Goal: Task Accomplishment & Management: Use online tool/utility

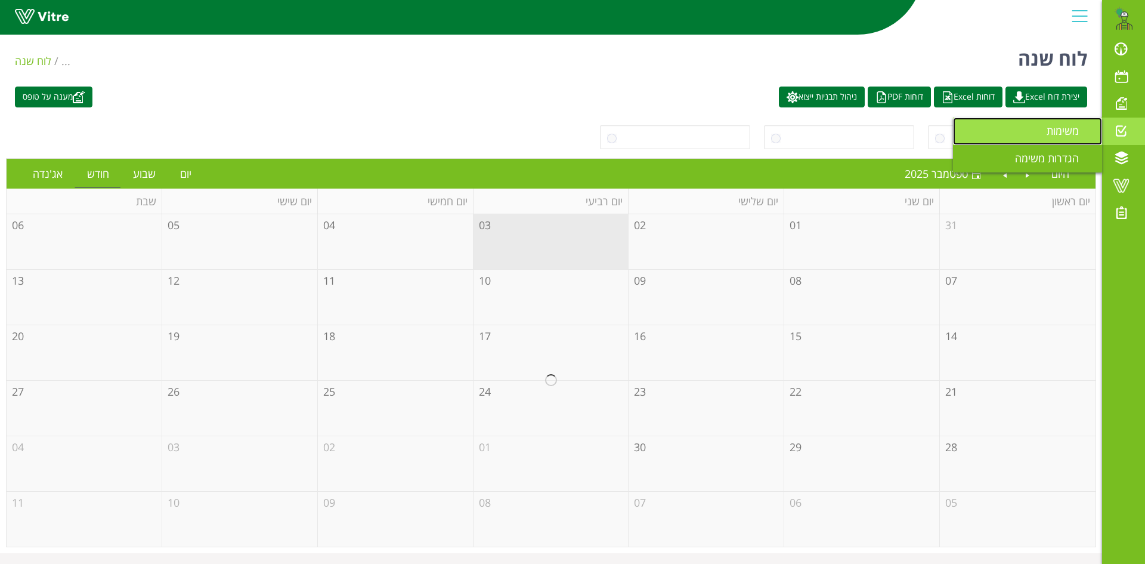
click at [1047, 131] on span "משימות" at bounding box center [1070, 130] width 47 height 14
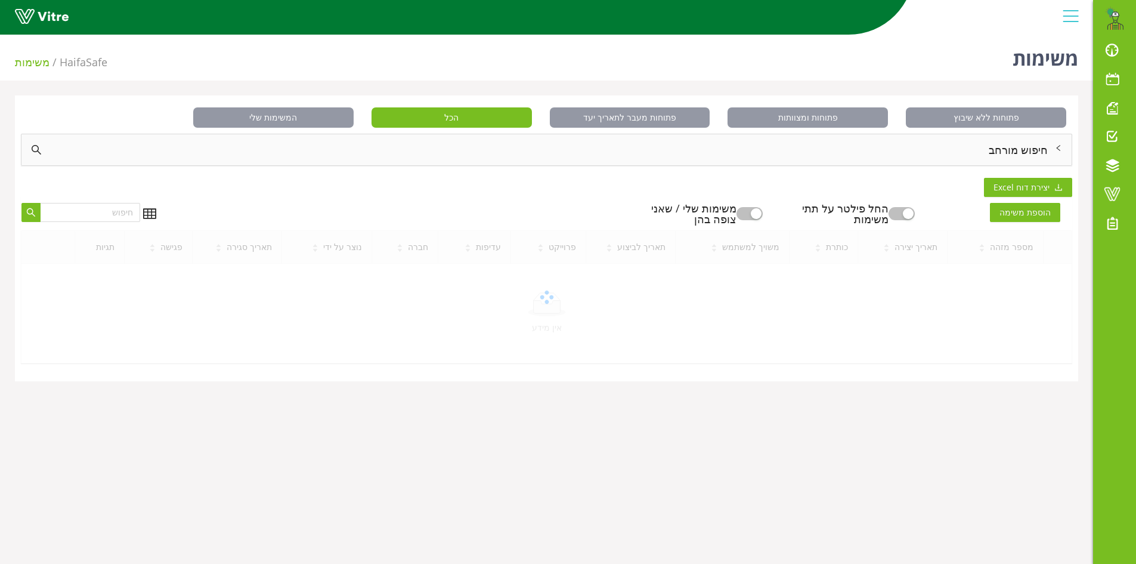
click at [1031, 152] on div "חיפוש מורחב" at bounding box center [546, 149] width 1050 height 31
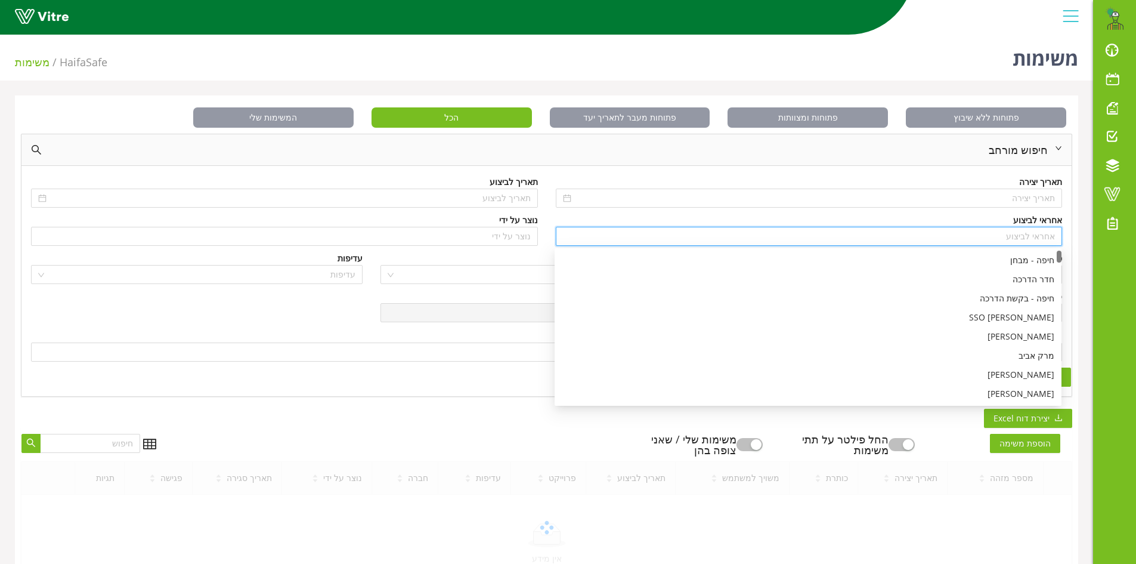
click at [1018, 236] on input "search" at bounding box center [809, 236] width 493 height 18
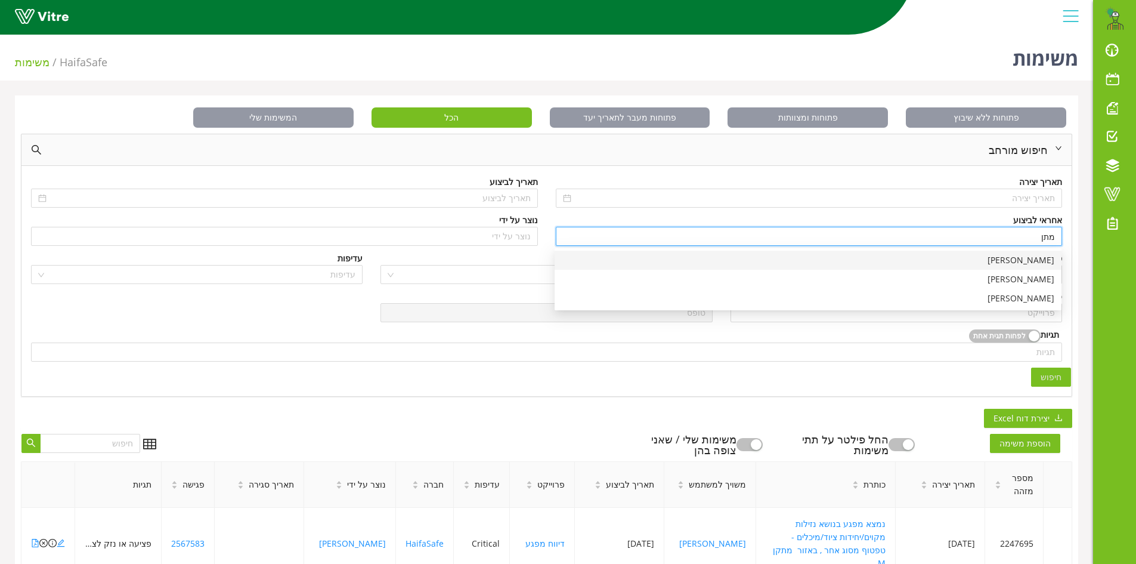
click at [1036, 262] on div "[PERSON_NAME]" at bounding box center [808, 260] width 493 height 13
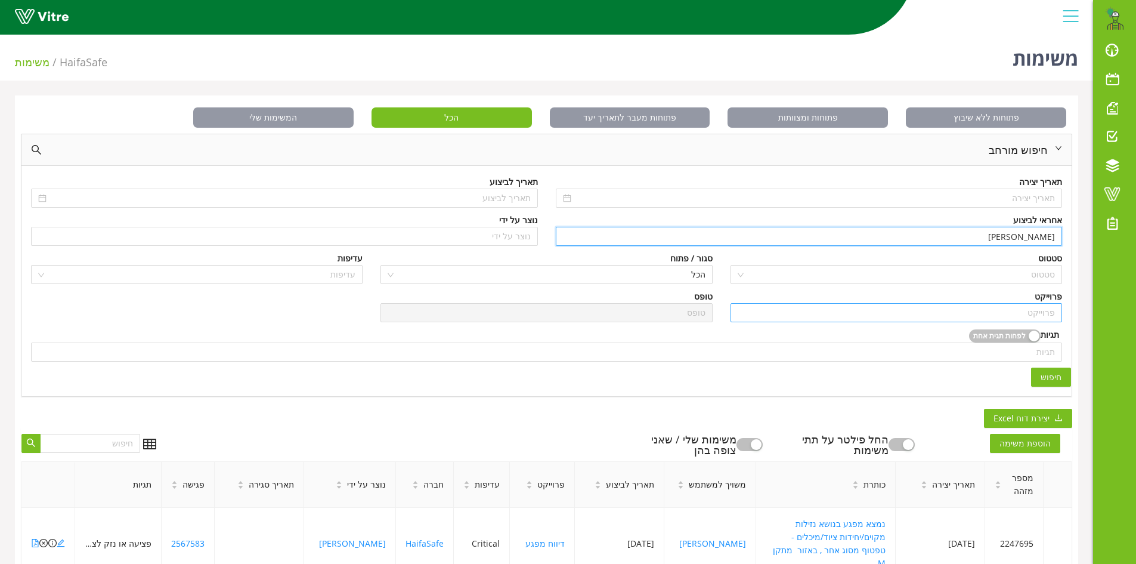
type input "[PERSON_NAME]"
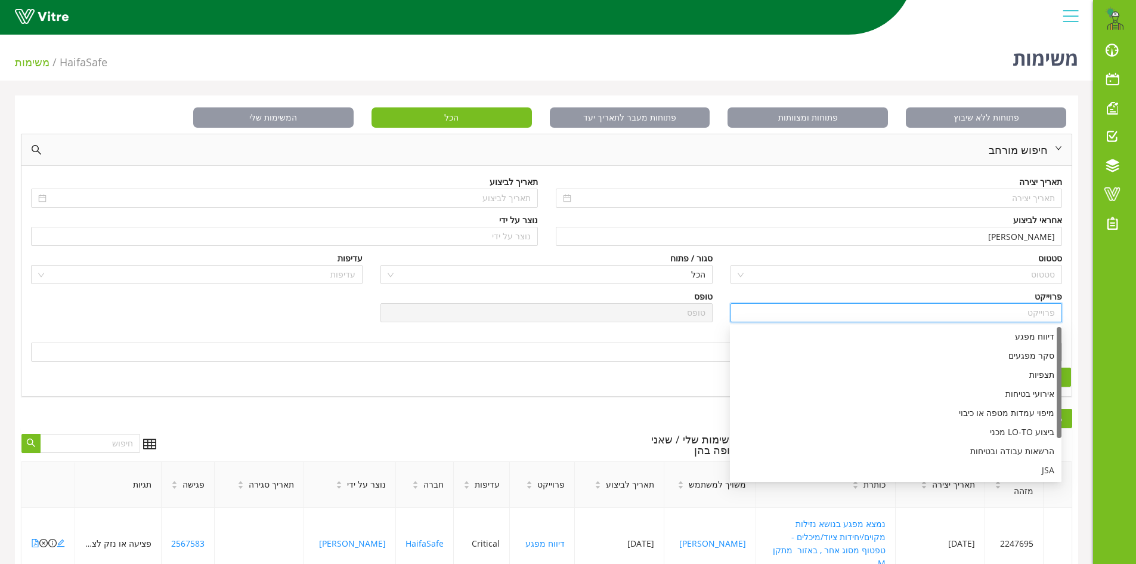
click at [1042, 310] on input "search" at bounding box center [896, 313] width 317 height 18
click at [1043, 336] on div "דיווח מפגע" at bounding box center [895, 336] width 317 height 13
type input "דיווח מפגע"
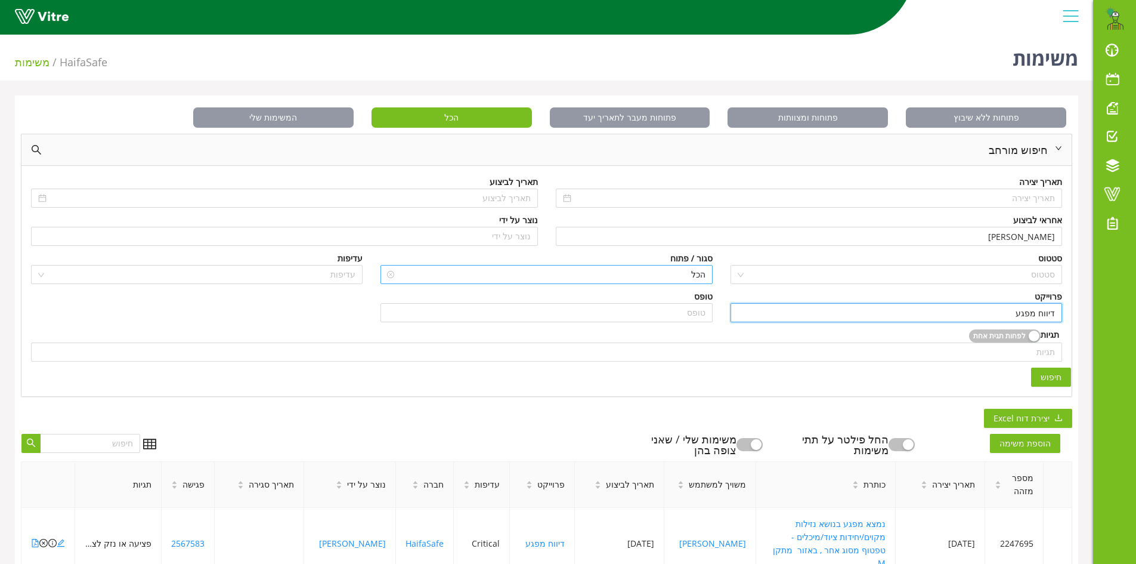
click at [672, 276] on span "הכל" at bounding box center [546, 274] width 317 height 18
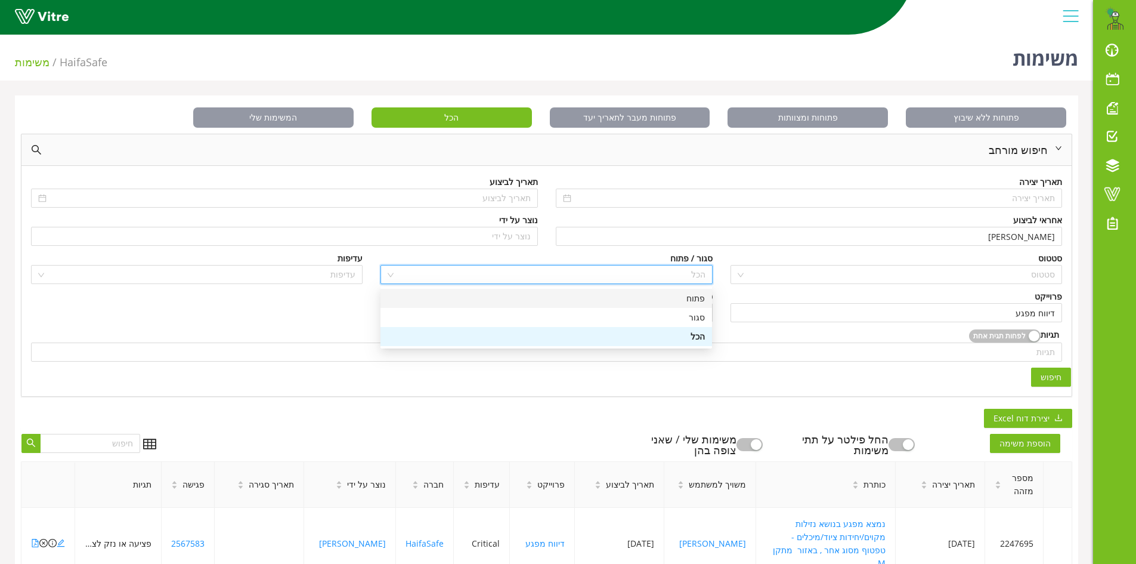
click at [701, 301] on div "פתוח" at bounding box center [546, 298] width 317 height 13
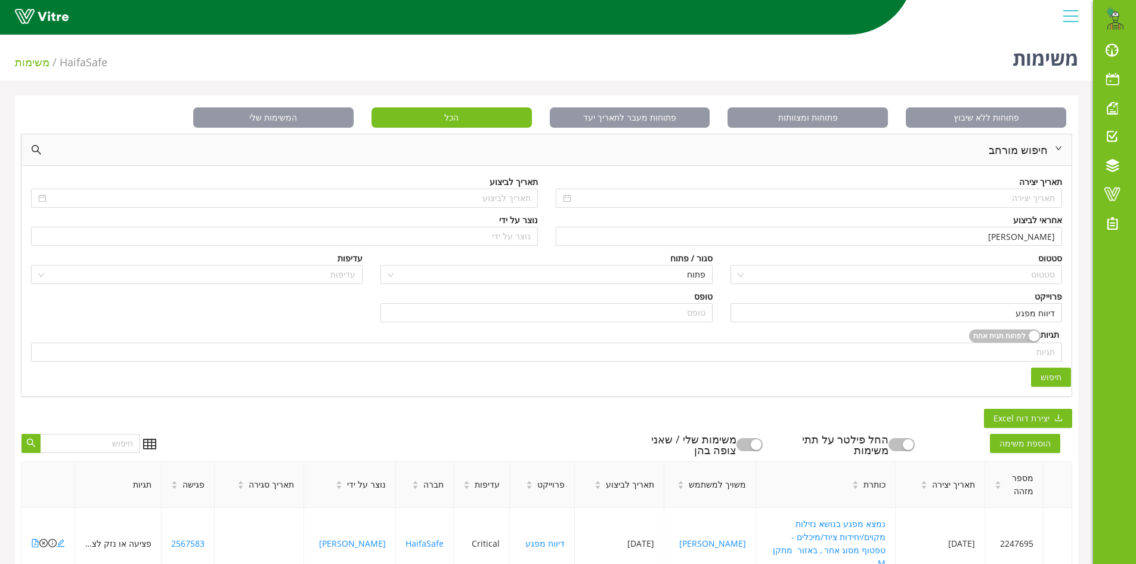
click at [1055, 378] on span "חיפוש" at bounding box center [1051, 376] width 21 height 13
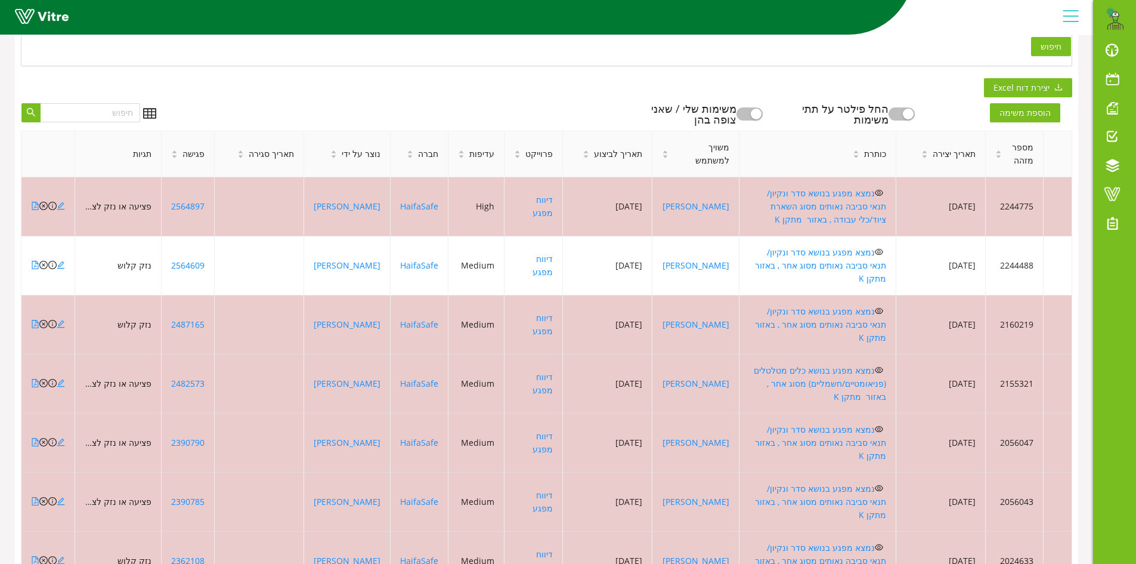
scroll to position [409, 0]
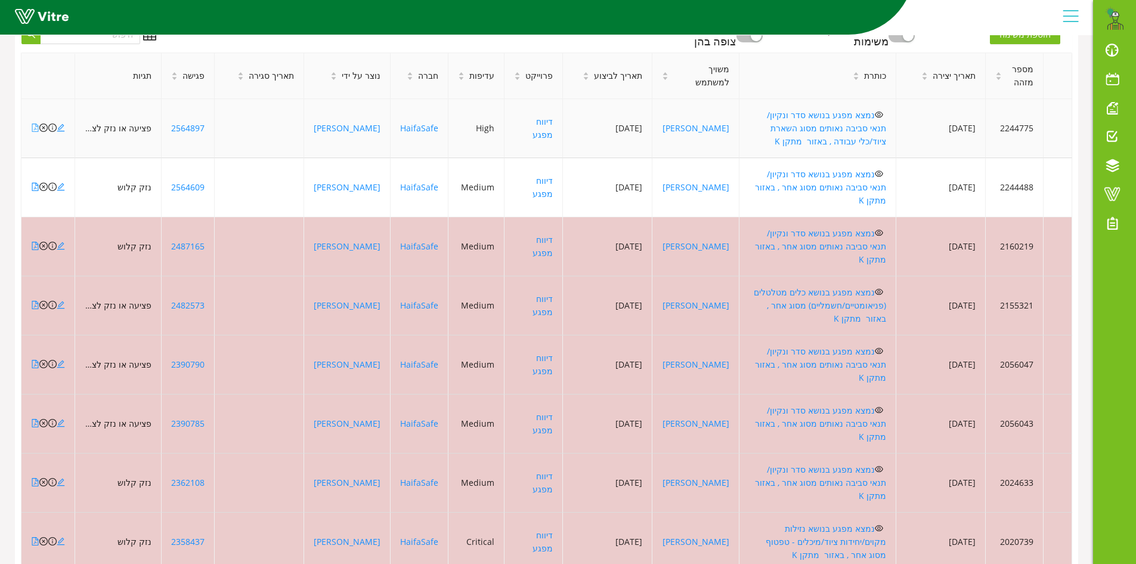
click at [34, 123] on icon "file-pdf" at bounding box center [35, 127] width 8 height 8
click at [43, 123] on icon "close-circle" at bounding box center [43, 127] width 8 height 8
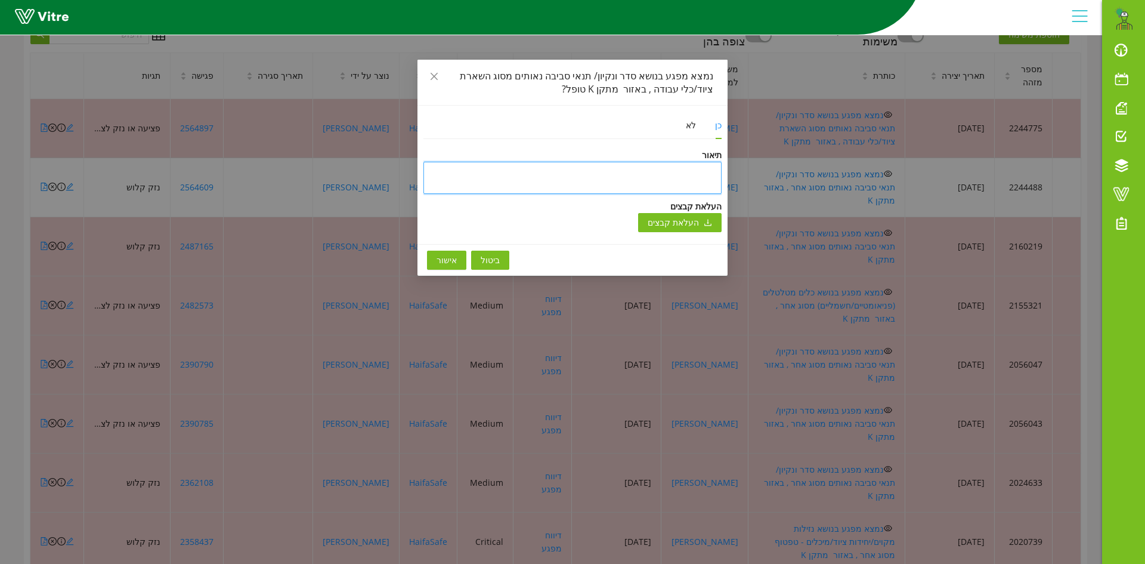
click at [623, 168] on textarea at bounding box center [573, 178] width 298 height 32
type textarea "ט"
type textarea "טו"
type textarea "טופ"
type textarea "טופל"
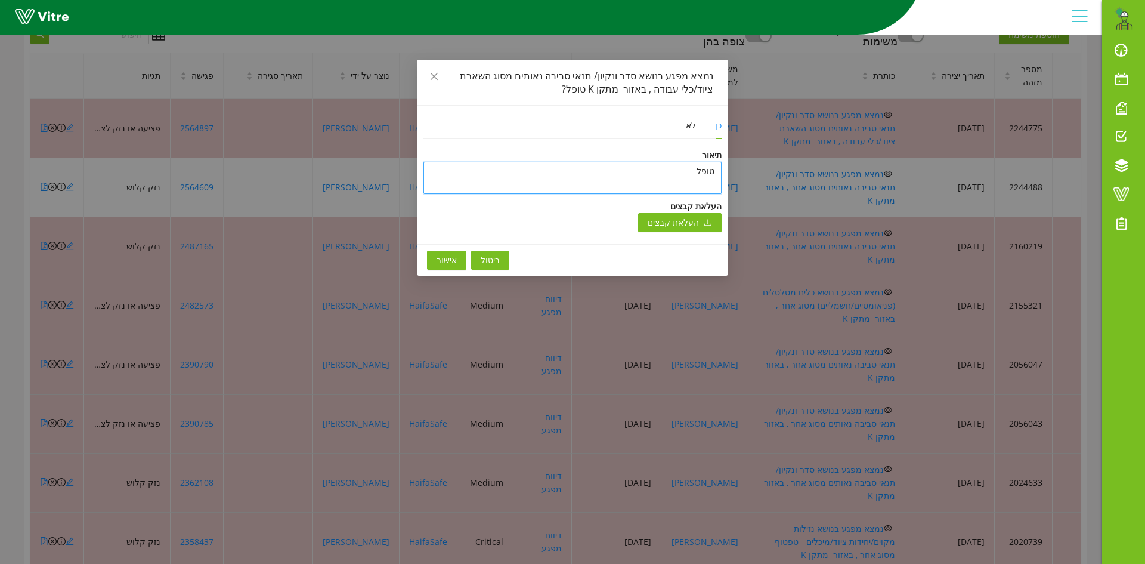
type textarea "טופל"
type textarea "טופל ו"
type textarea "טופל ונ"
type textarea "טופל וני"
type textarea "טופל וניס"
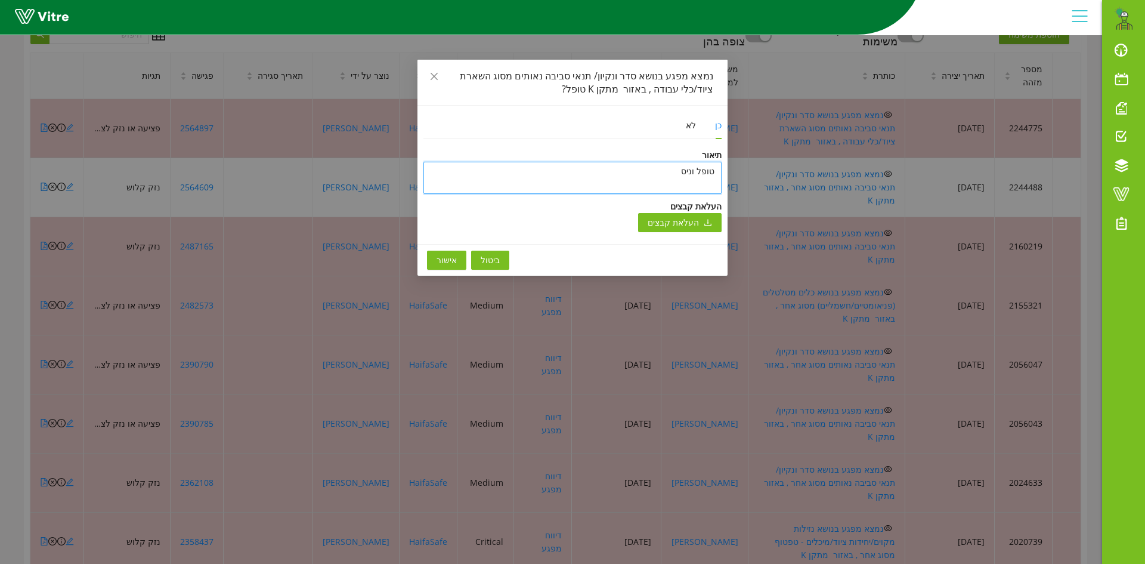
type textarea "טופל וניסג"
type textarea "טופל וניסגר"
type textarea "טופל וניסגר ב"
type textarea "טופל וניסגר בת"
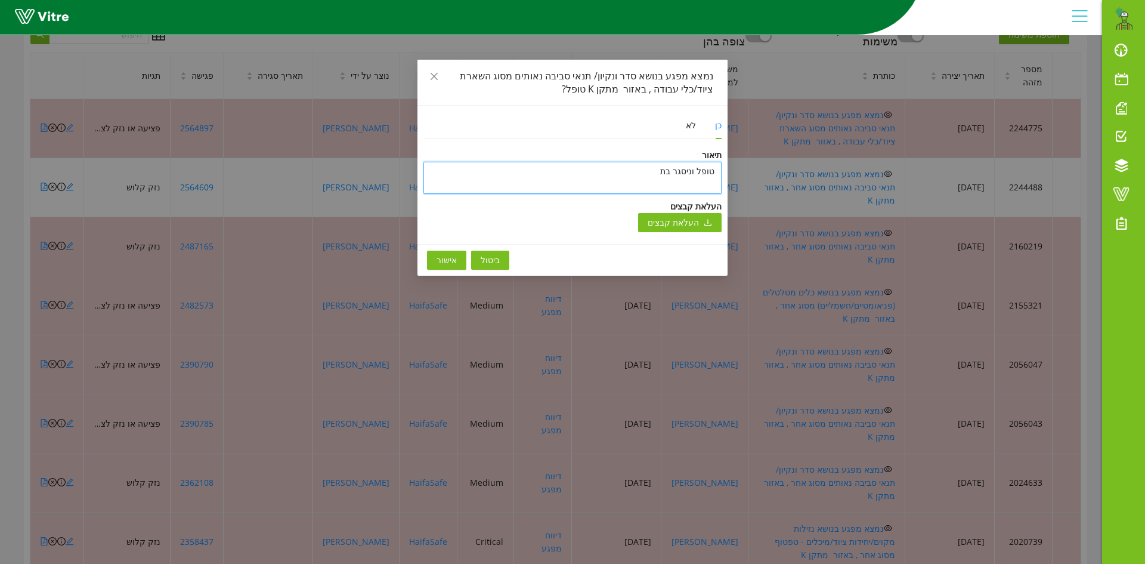
type textarea "[PERSON_NAME] וניסגר בתו"
type textarea "טופל וניסגר בתוכ"
type textarea "[PERSON_NAME] וניסגר בתוכנ"
type textarea "טופל וניסגר בתוכנה"
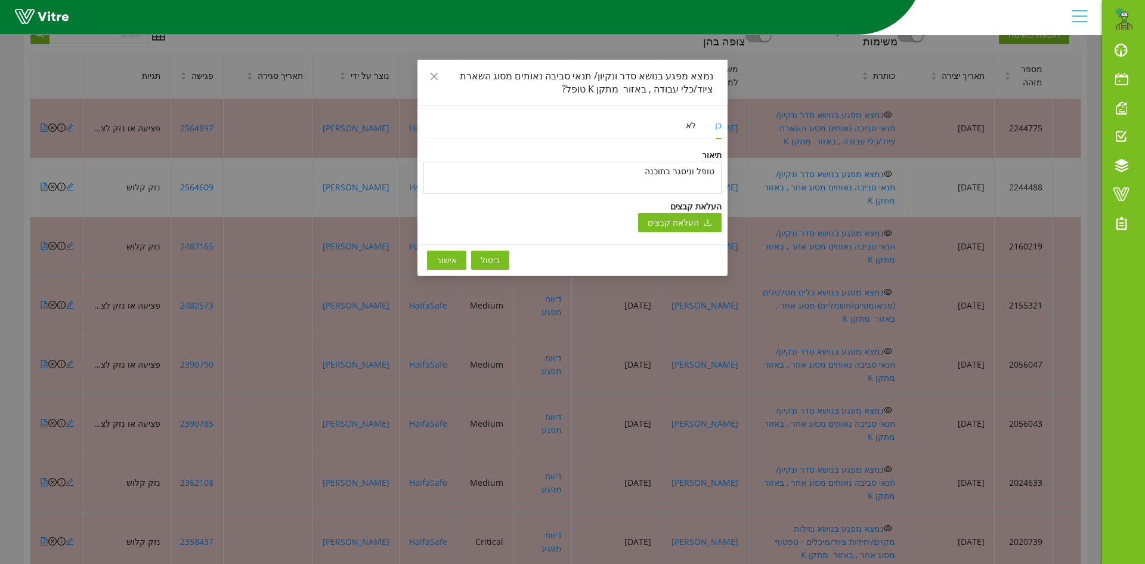
click at [443, 261] on span "אישור" at bounding box center [447, 260] width 20 height 13
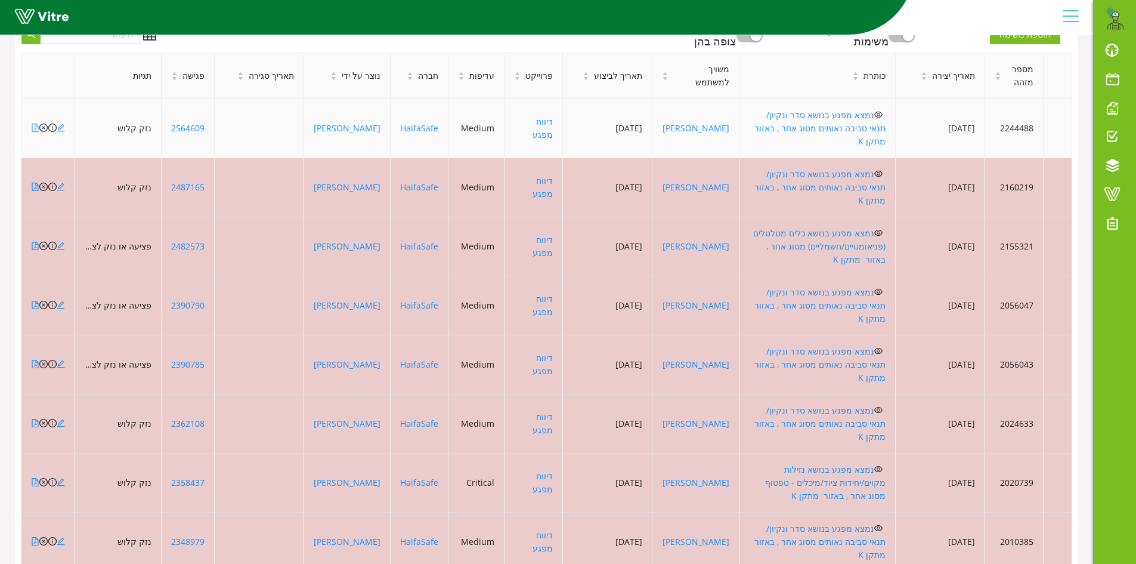
click at [33, 123] on icon "file-pdf" at bounding box center [35, 127] width 8 height 8
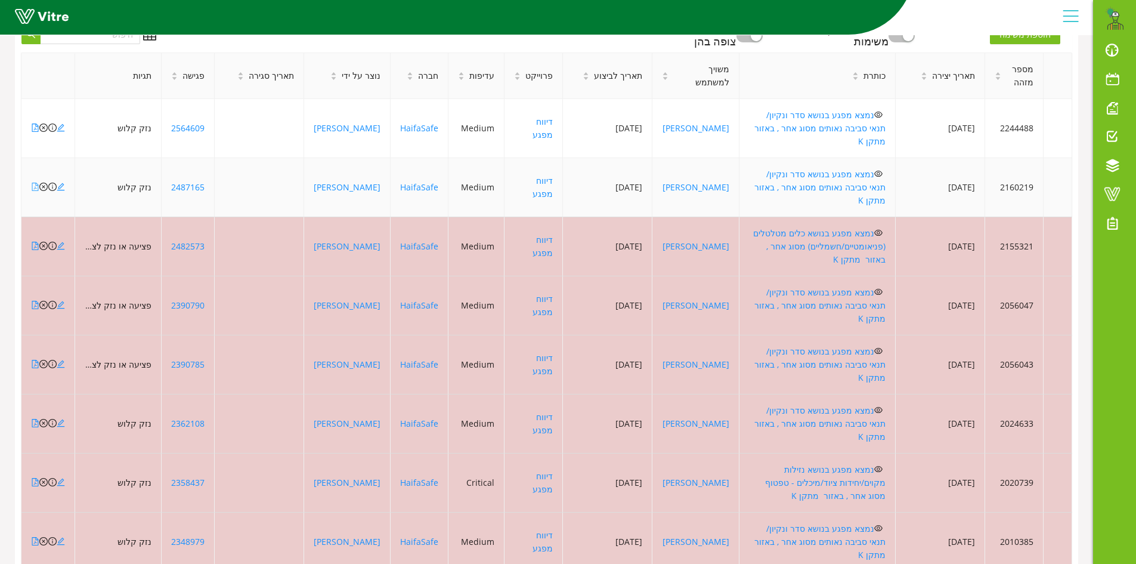
click at [34, 183] on icon "file-pdf" at bounding box center [35, 187] width 8 height 8
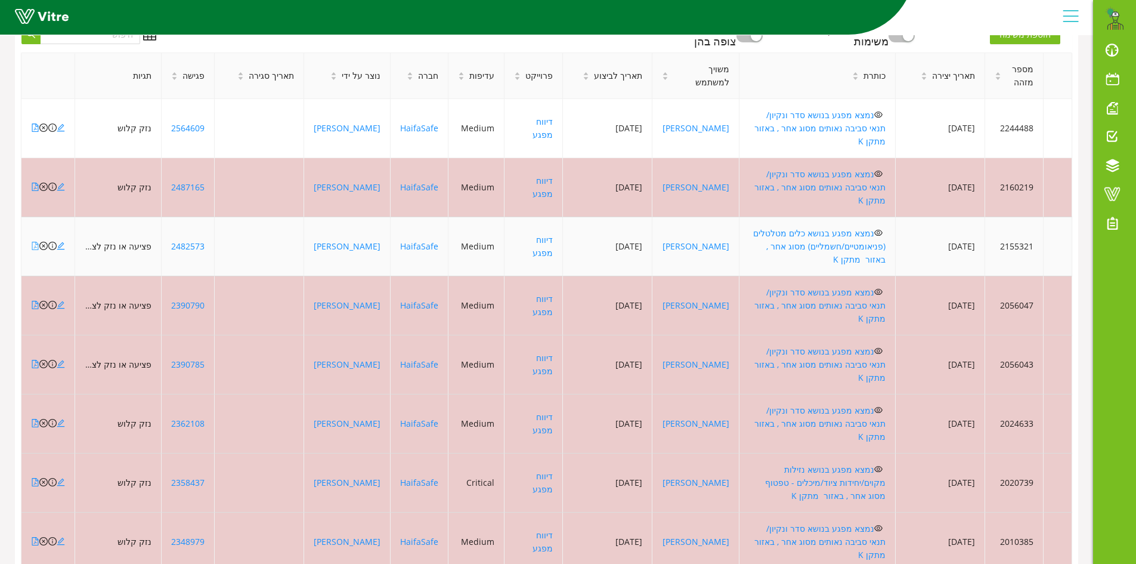
click at [35, 242] on icon "file-pdf" at bounding box center [35, 246] width 8 height 8
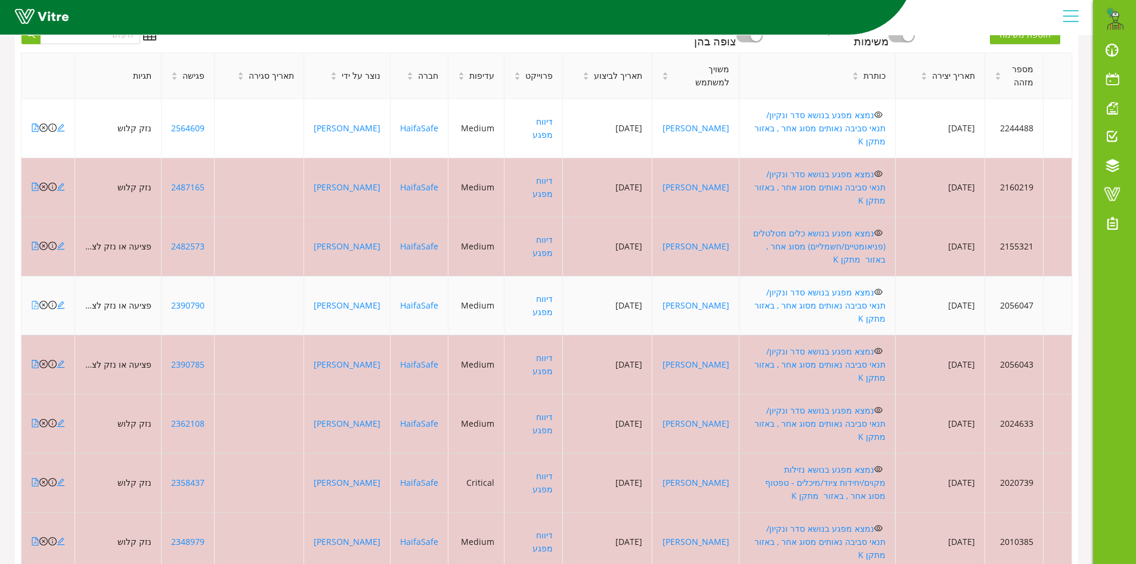
click at [35, 301] on icon "file-pdf" at bounding box center [35, 305] width 8 height 8
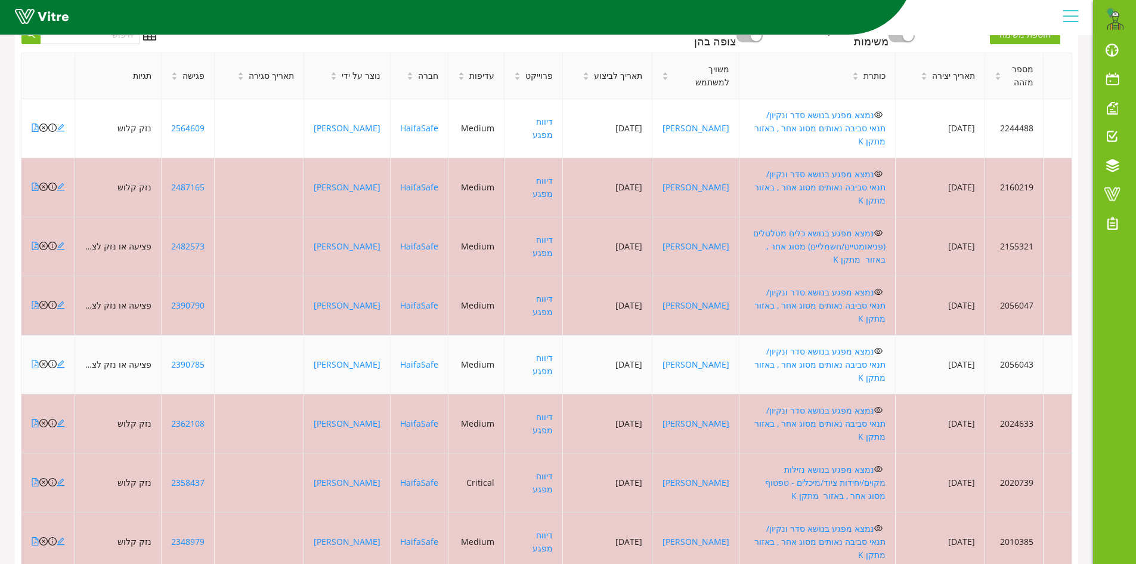
click at [34, 360] on icon "file-pdf" at bounding box center [35, 364] width 8 height 8
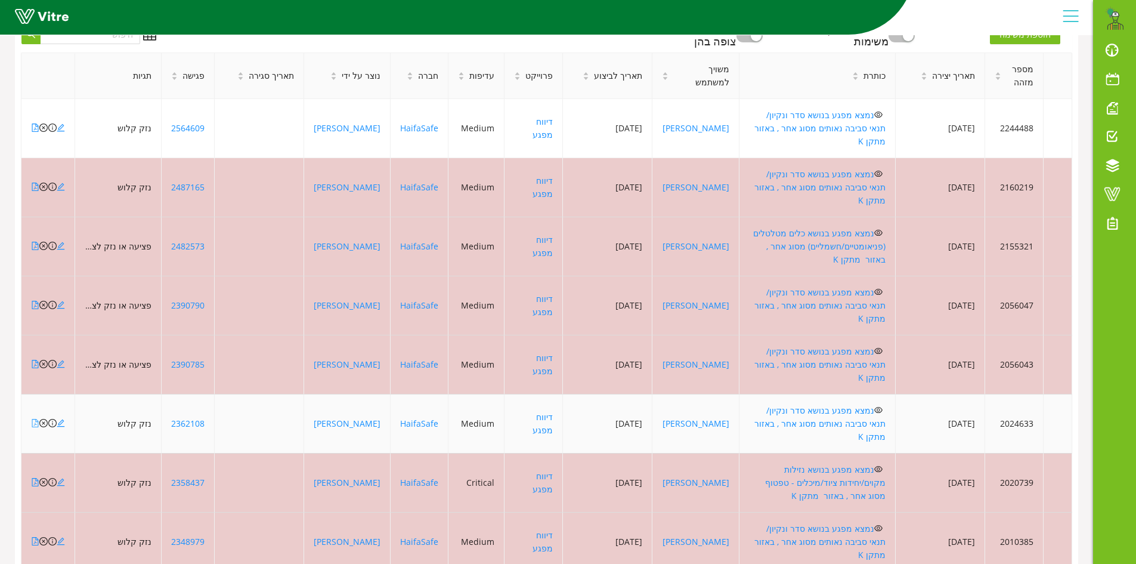
click at [35, 419] on icon "file-pdf" at bounding box center [35, 423] width 8 height 8
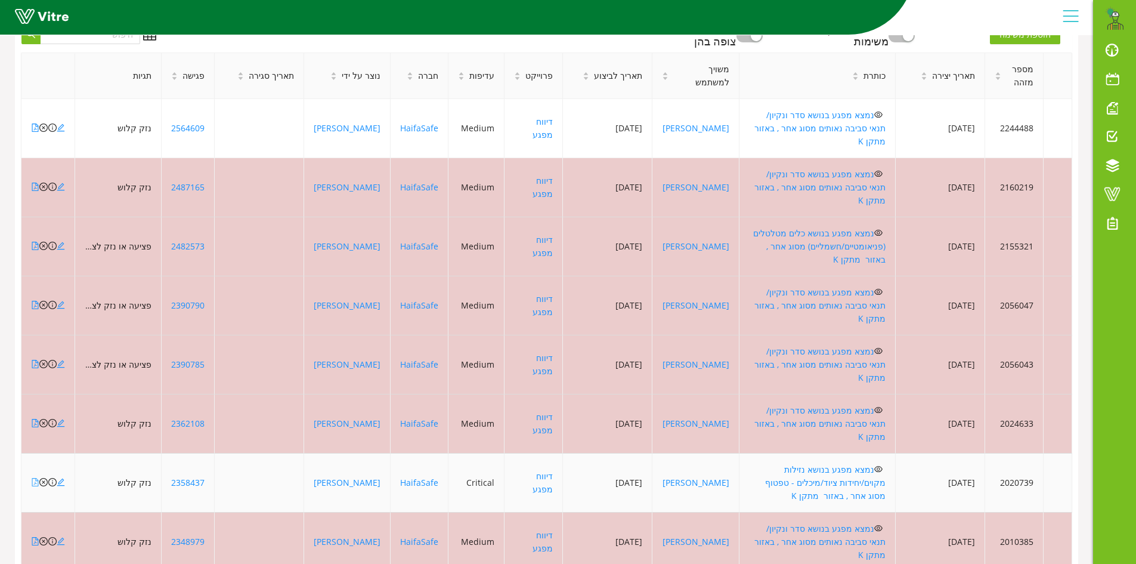
click at [33, 478] on icon "file-pdf" at bounding box center [35, 482] width 8 height 8
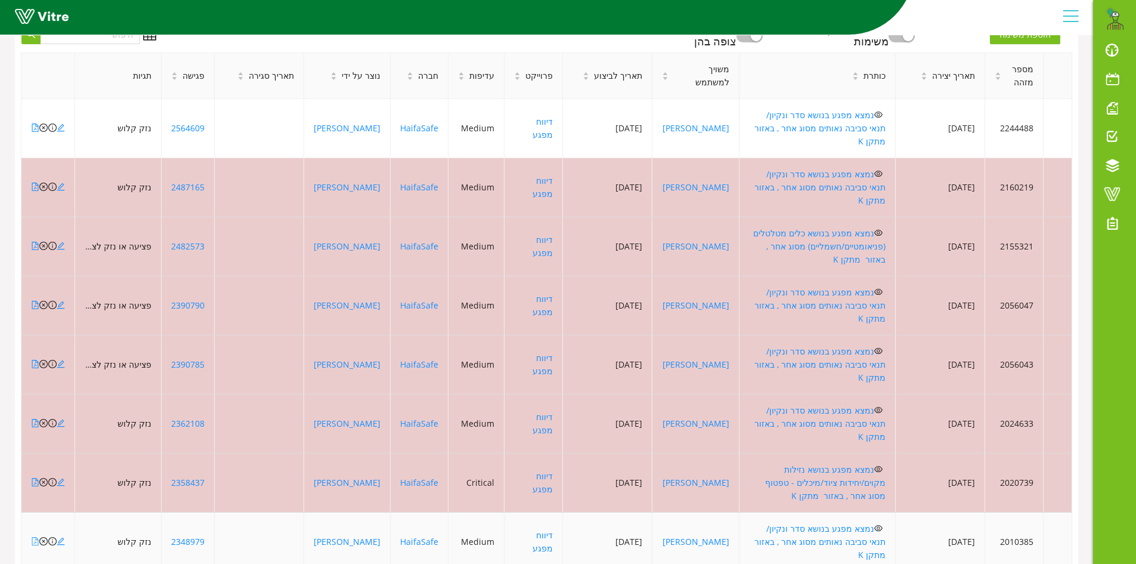
click at [33, 537] on icon "file-pdf" at bounding box center [35, 541] width 8 height 8
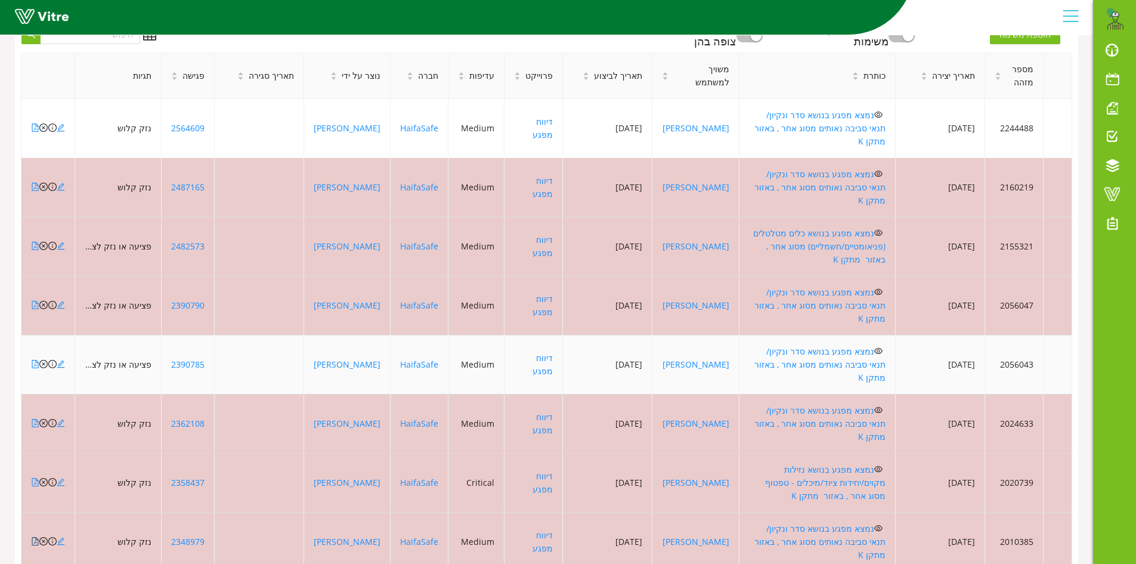
scroll to position [468, 0]
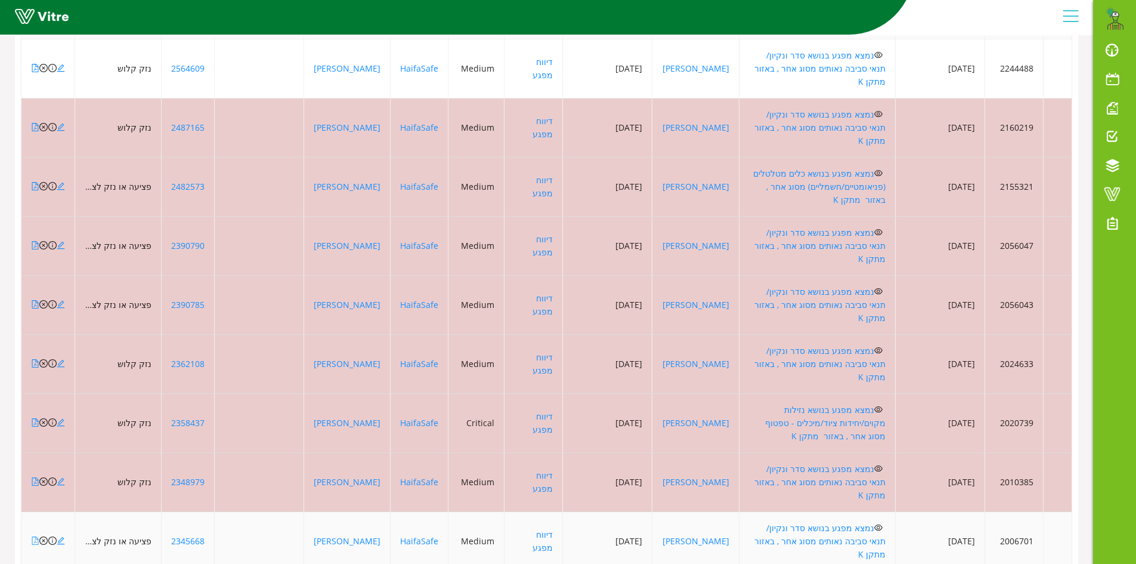
click at [35, 535] on link at bounding box center [35, 540] width 8 height 11
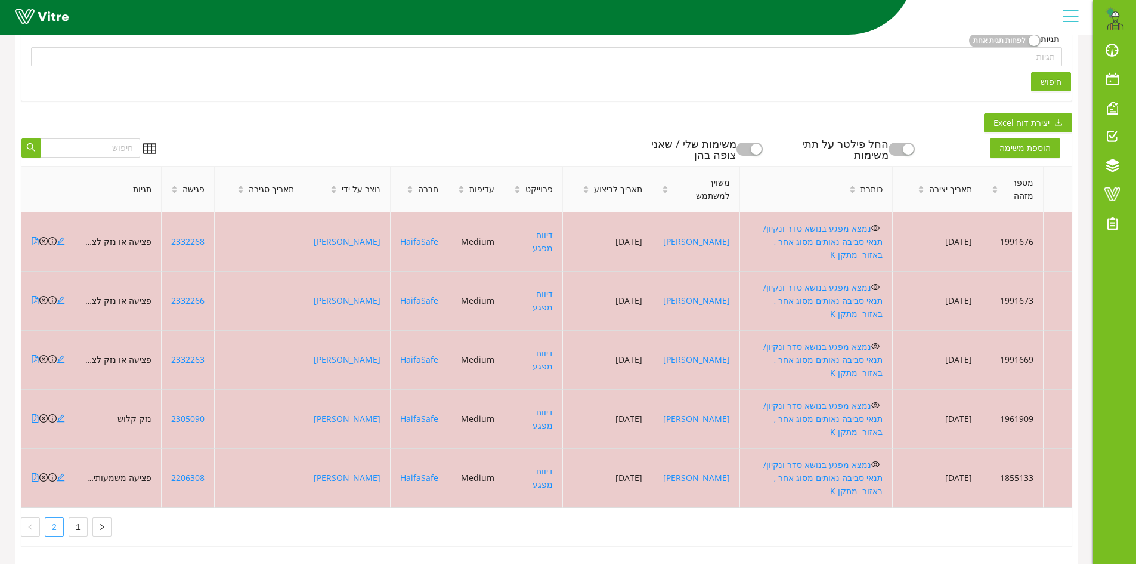
scroll to position [239, 0]
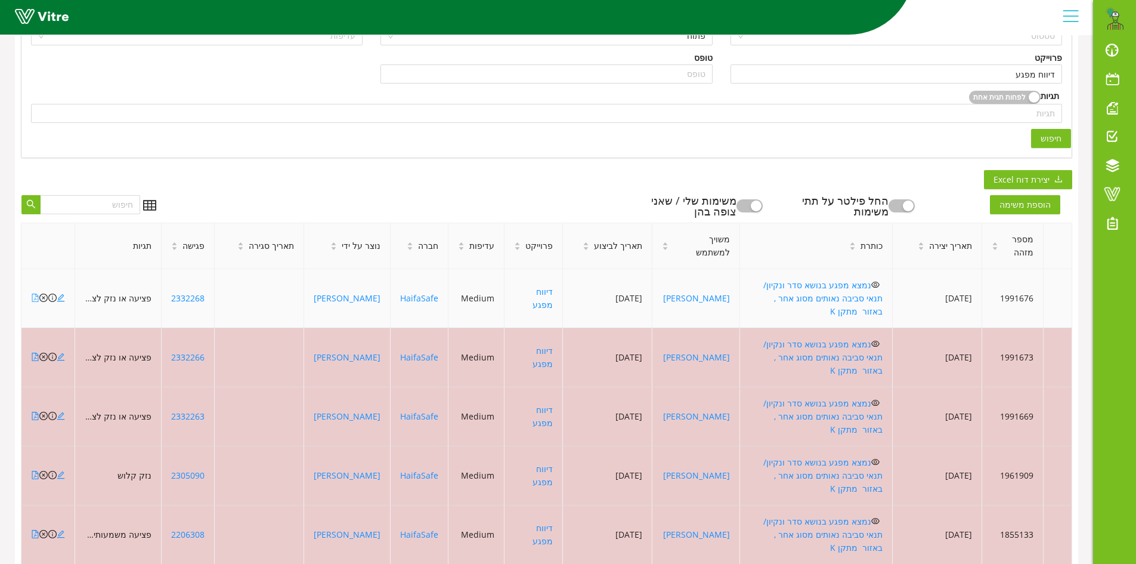
click at [34, 293] on icon "file-pdf" at bounding box center [35, 297] width 8 height 8
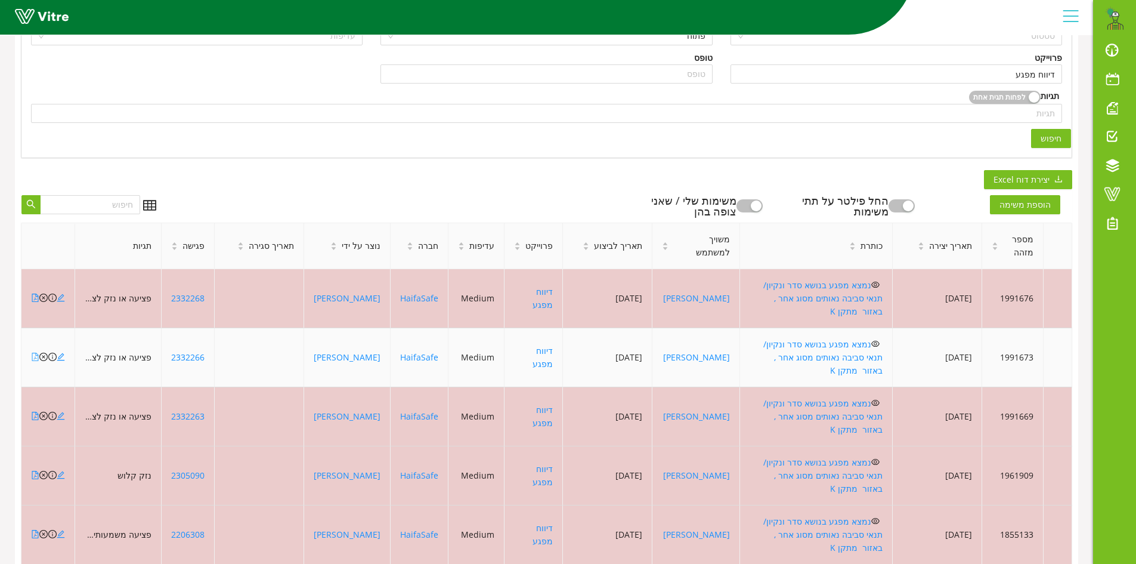
click at [35, 353] on icon "file-pdf" at bounding box center [35, 357] width 8 height 8
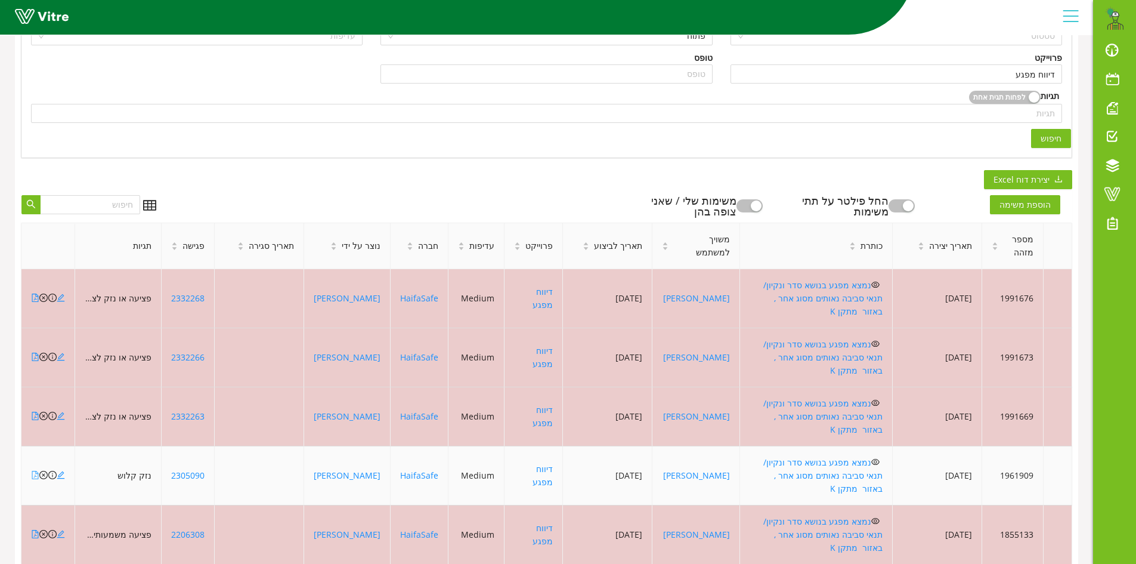
click at [33, 471] on icon "file-pdf" at bounding box center [35, 475] width 8 height 8
